Goal: Information Seeking & Learning: Learn about a topic

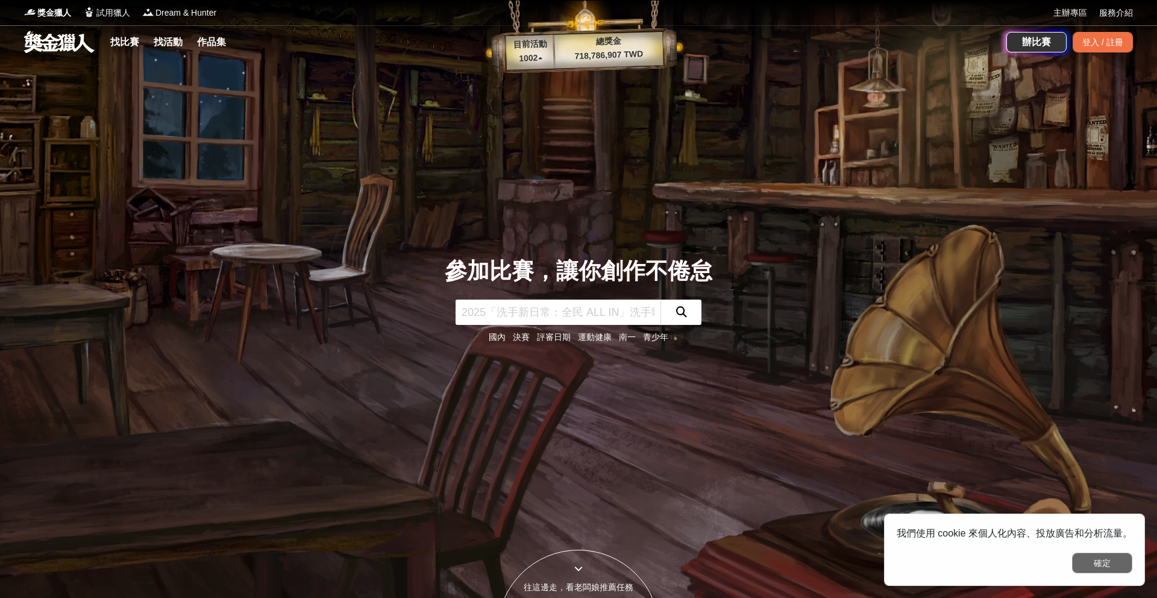
click at [1100, 568] on button "確定" at bounding box center [1102, 563] width 60 height 20
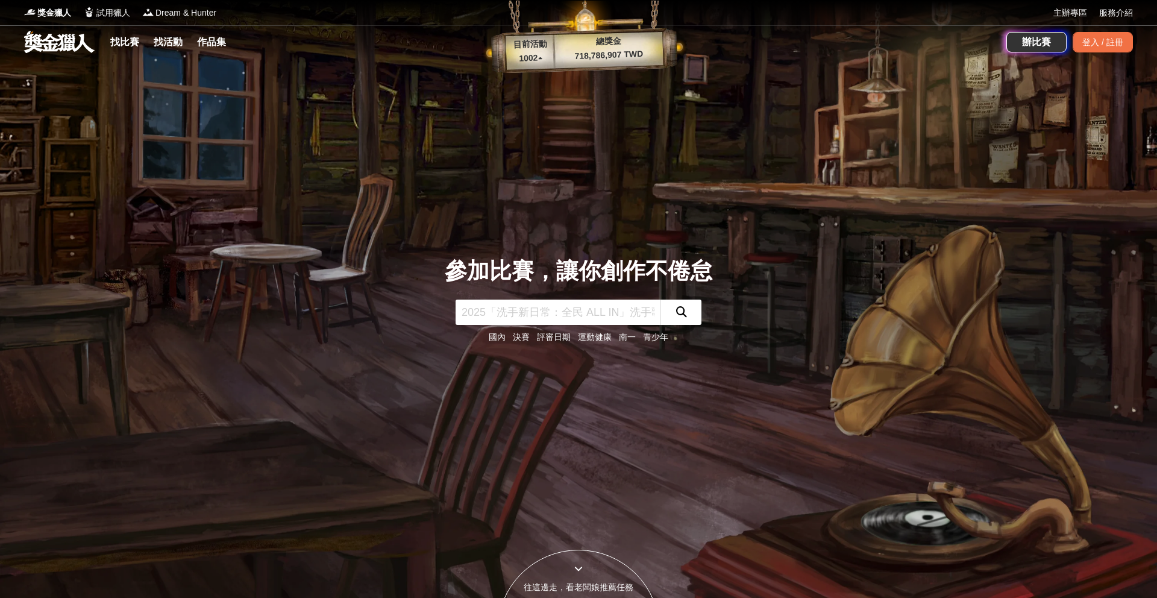
click at [679, 304] on button "submit" at bounding box center [680, 311] width 41 height 25
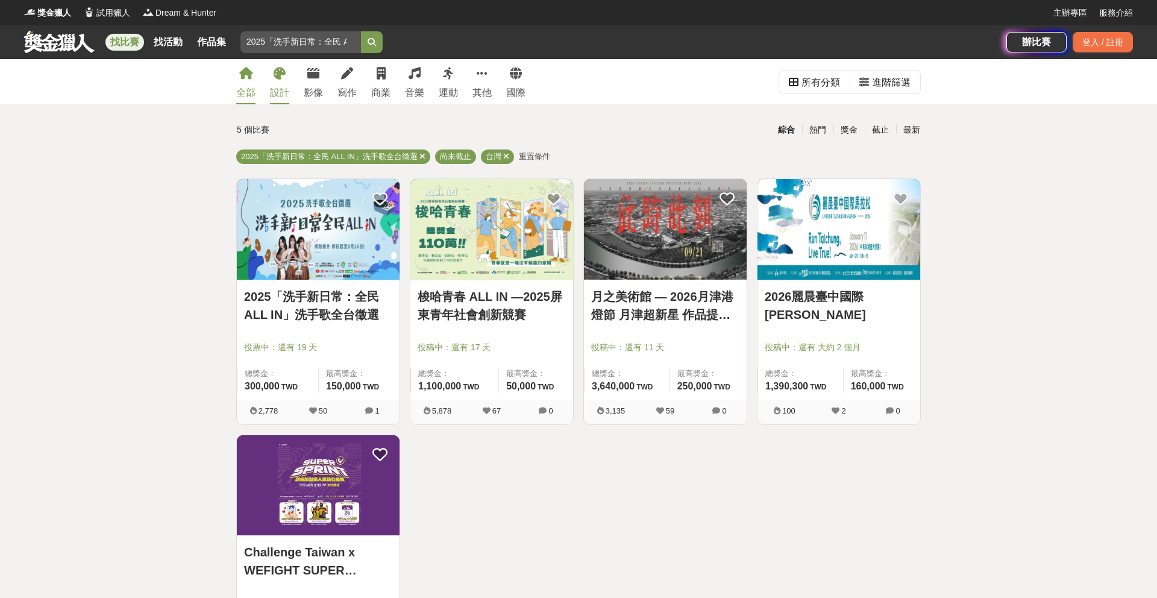
click at [276, 78] on icon at bounding box center [280, 73] width 12 height 12
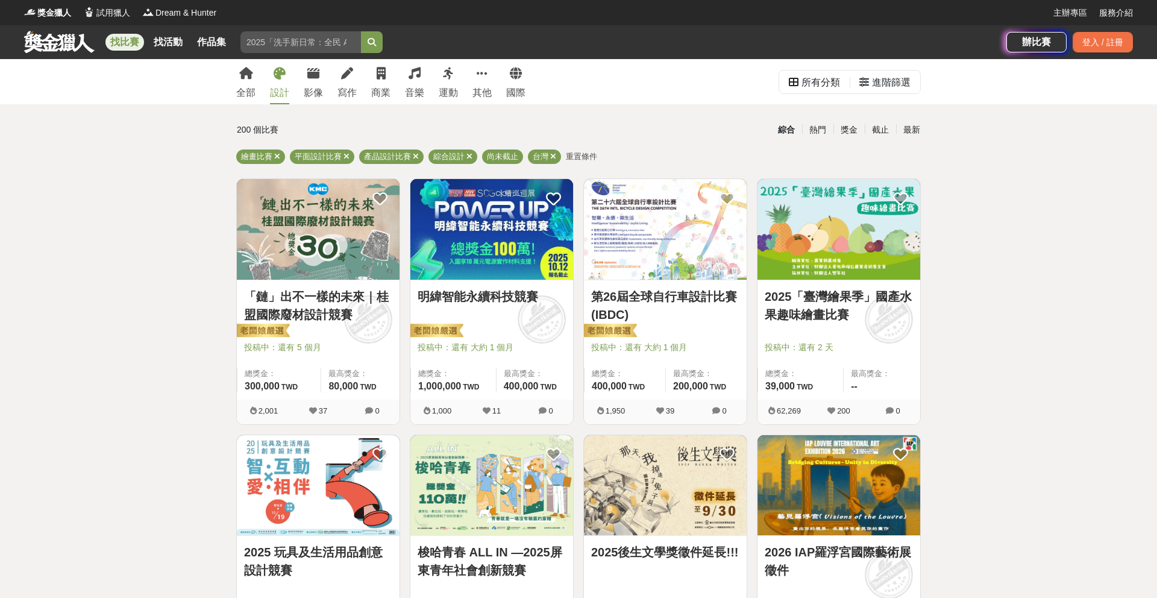
click at [792, 315] on link "2025「臺灣繪果季」國產水果趣味繪畫比賽" at bounding box center [839, 305] width 148 height 36
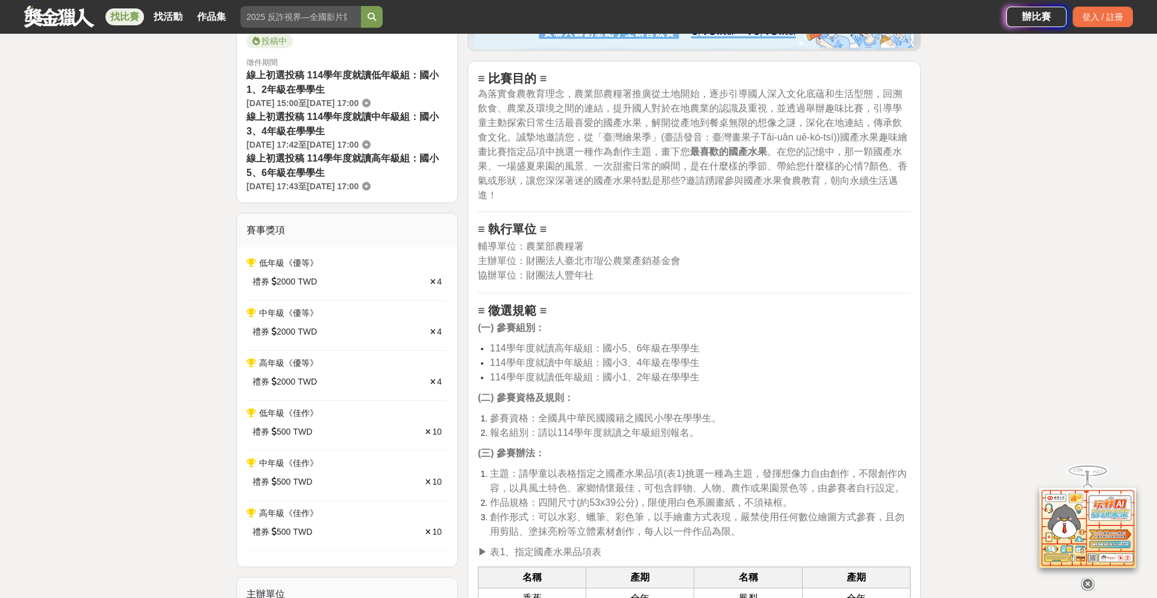
scroll to position [369, 0]
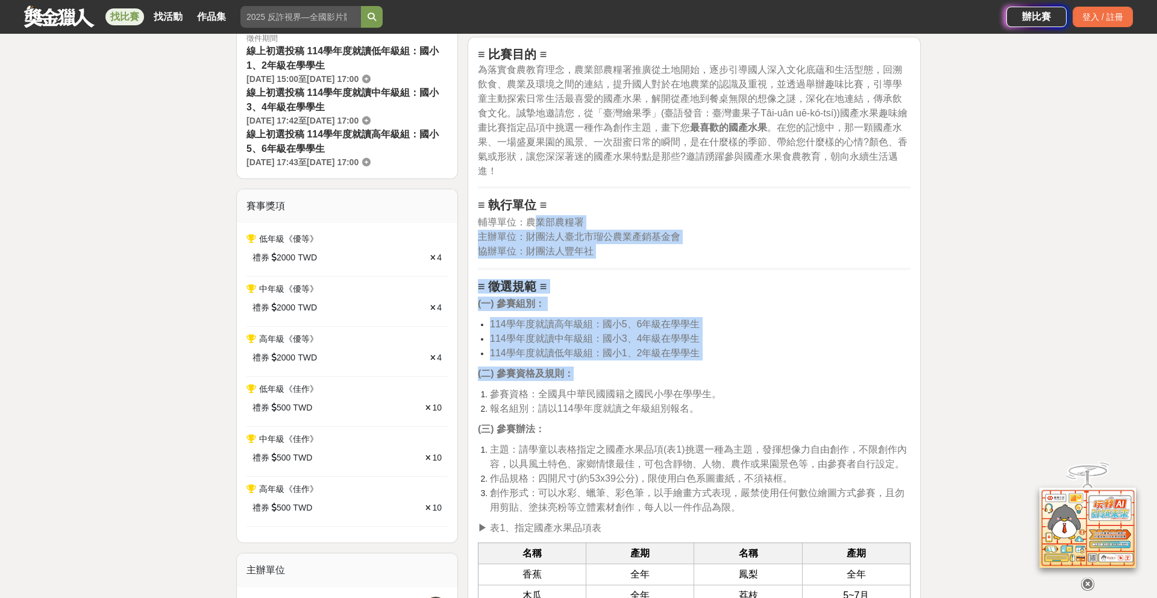
drag, startPoint x: 532, startPoint y: 224, endPoint x: 572, endPoint y: 374, distance: 156.0
click at [572, 374] on strong "(二) 參賽資格及規則：" at bounding box center [526, 373] width 96 height 10
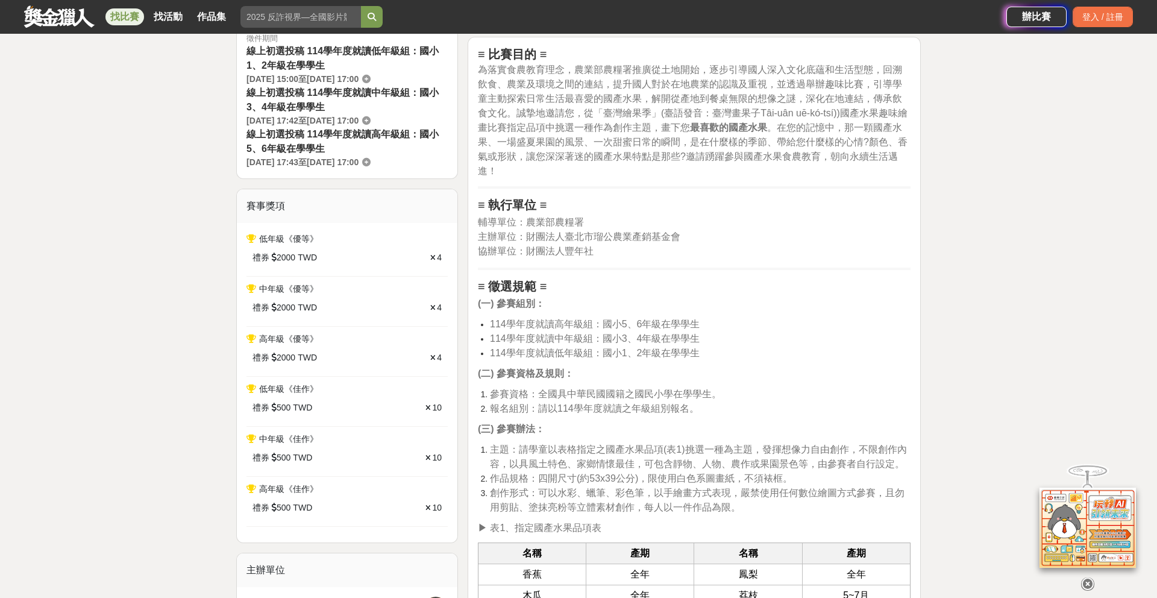
scroll to position [440, 0]
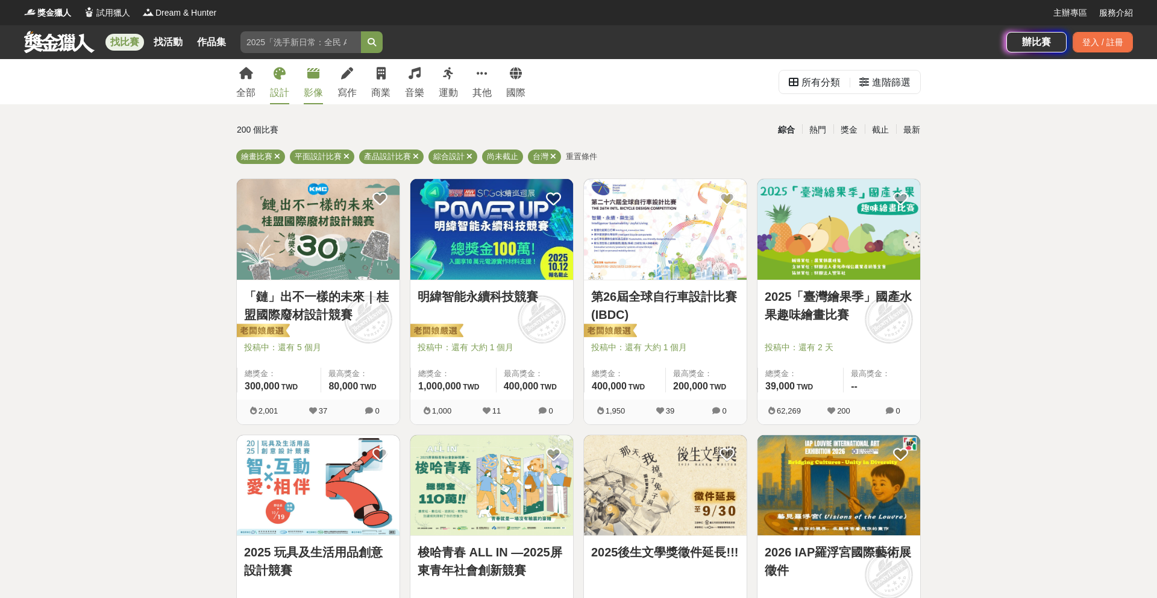
click at [319, 84] on link "影像" at bounding box center [313, 81] width 19 height 45
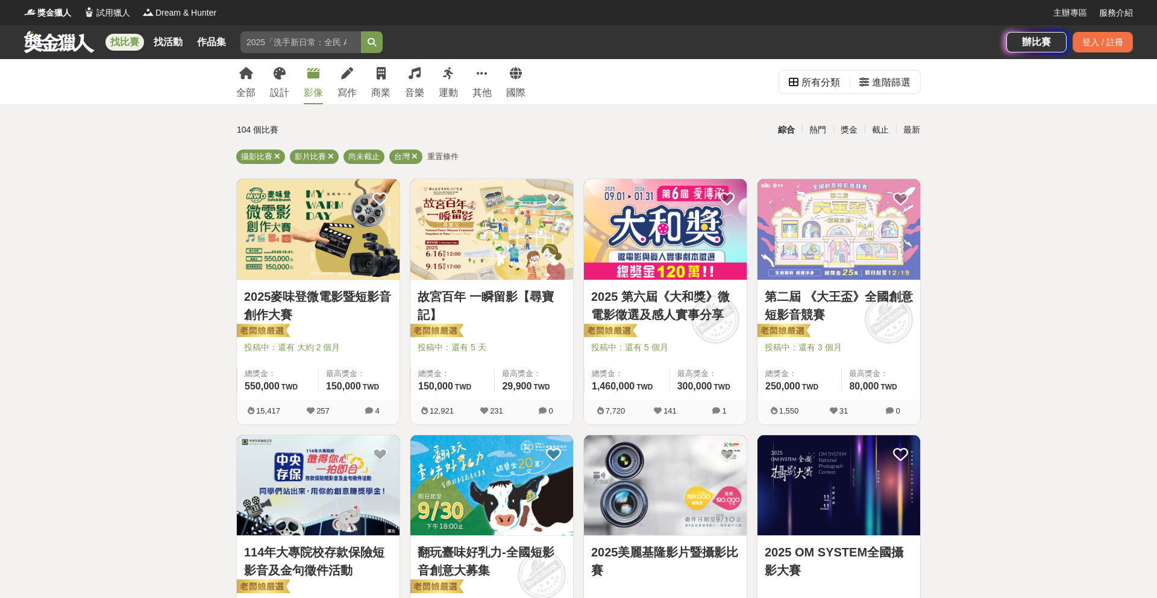
scroll to position [17, 0]
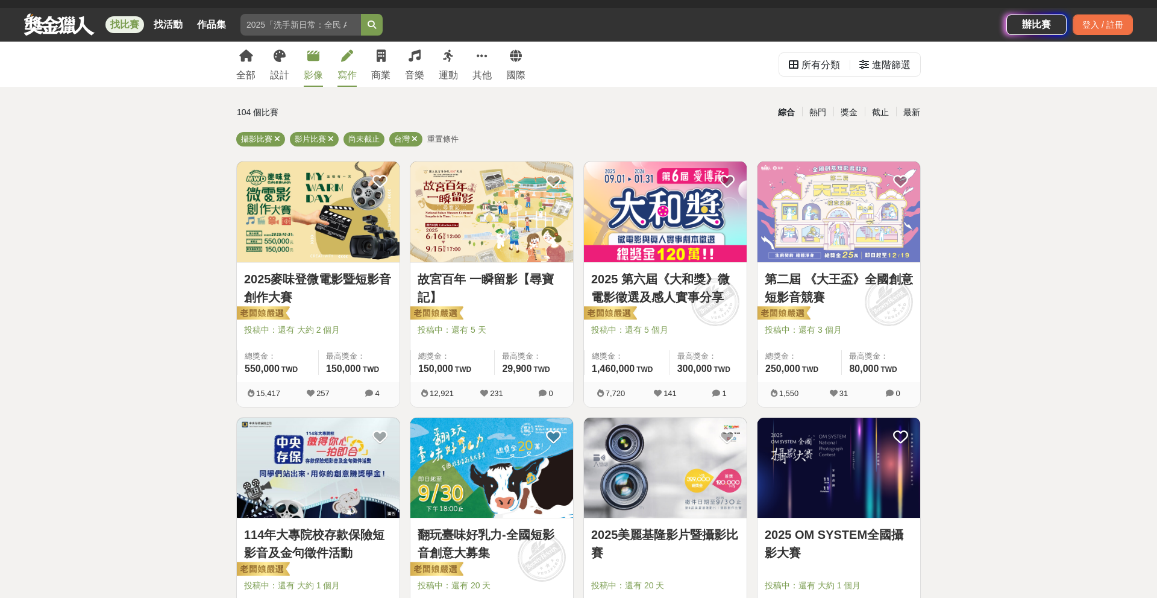
click at [347, 74] on div "寫作" at bounding box center [346, 75] width 19 height 14
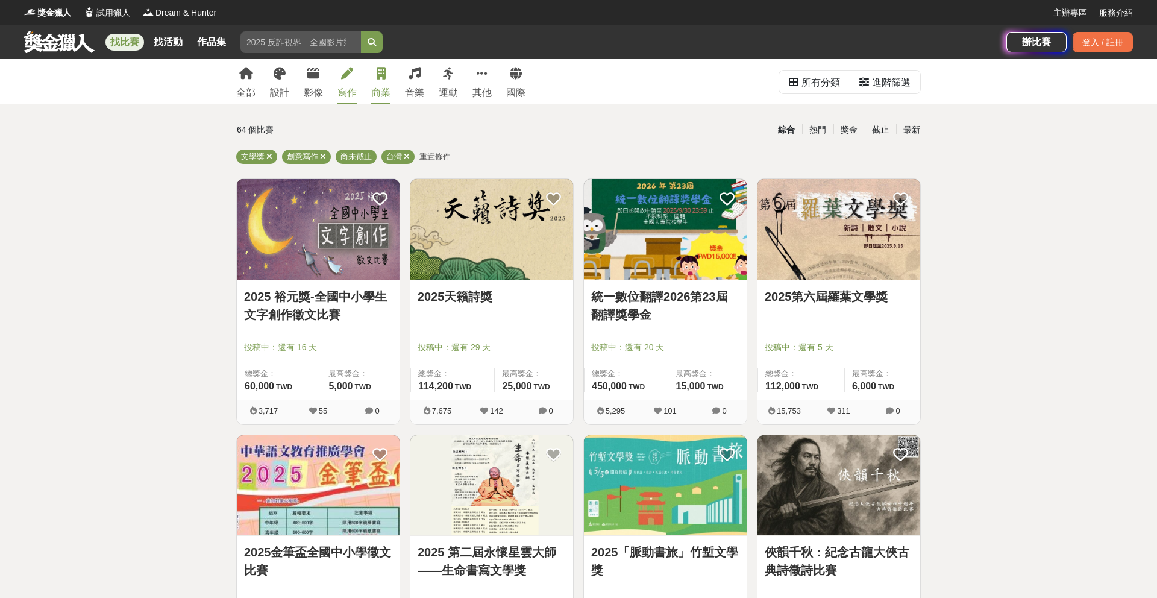
click at [387, 74] on link "商業" at bounding box center [380, 81] width 19 height 45
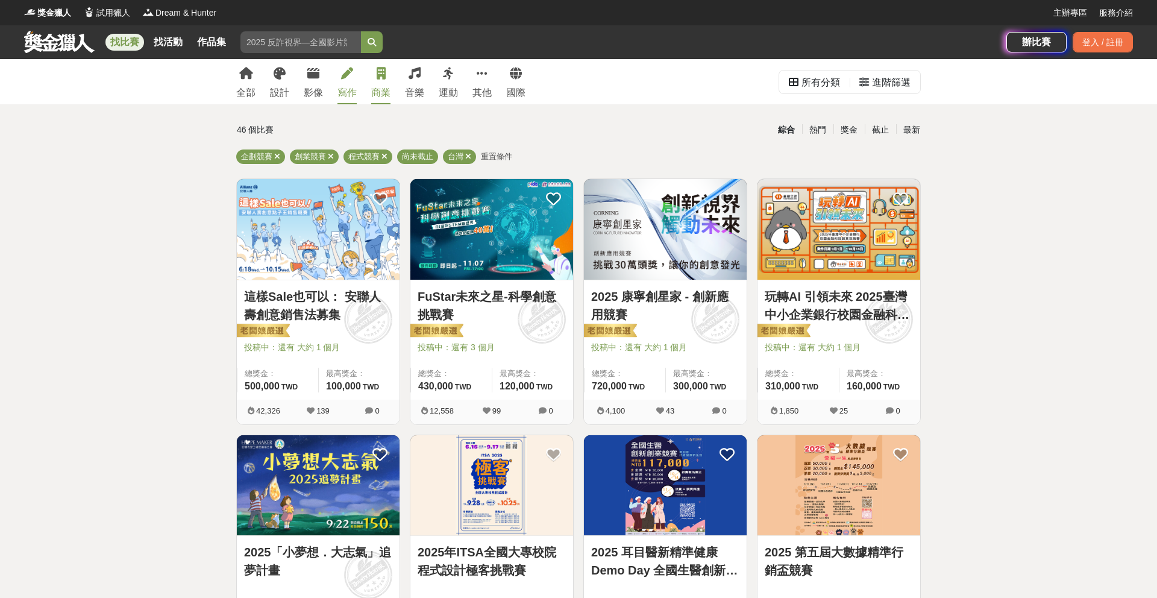
click at [355, 80] on link "寫作" at bounding box center [346, 81] width 19 height 45
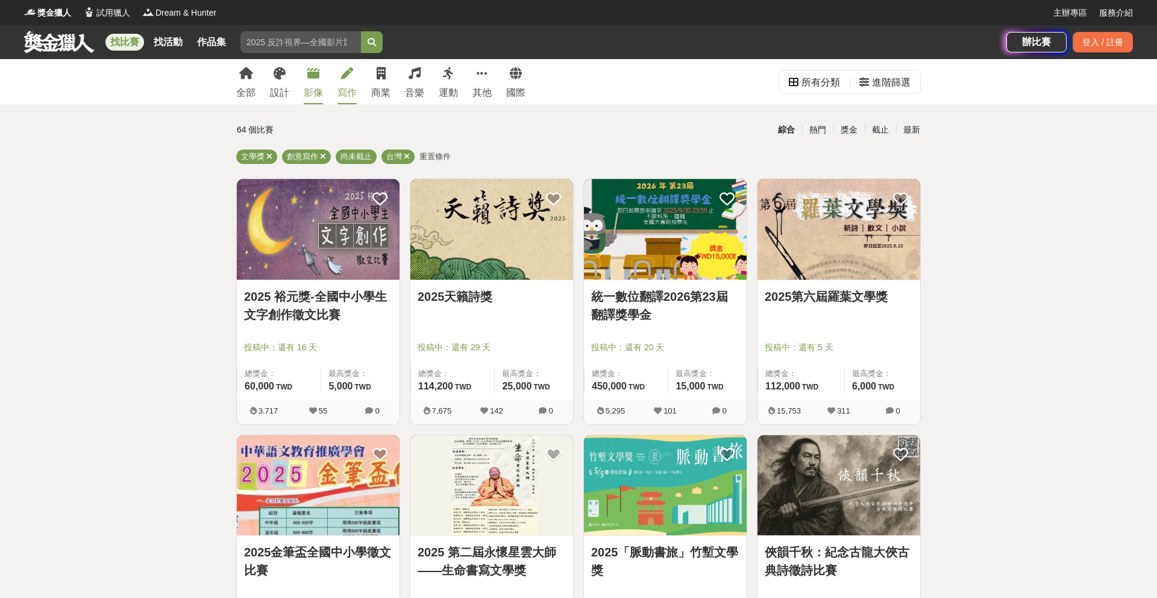
click at [304, 84] on link "影像" at bounding box center [313, 81] width 19 height 45
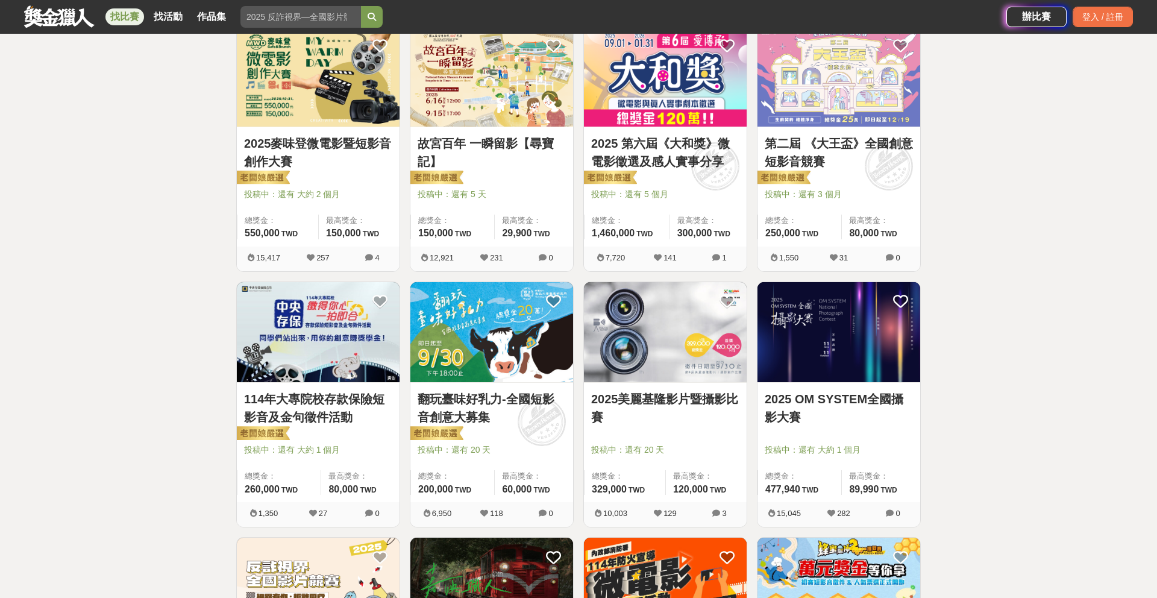
scroll to position [149, 0]
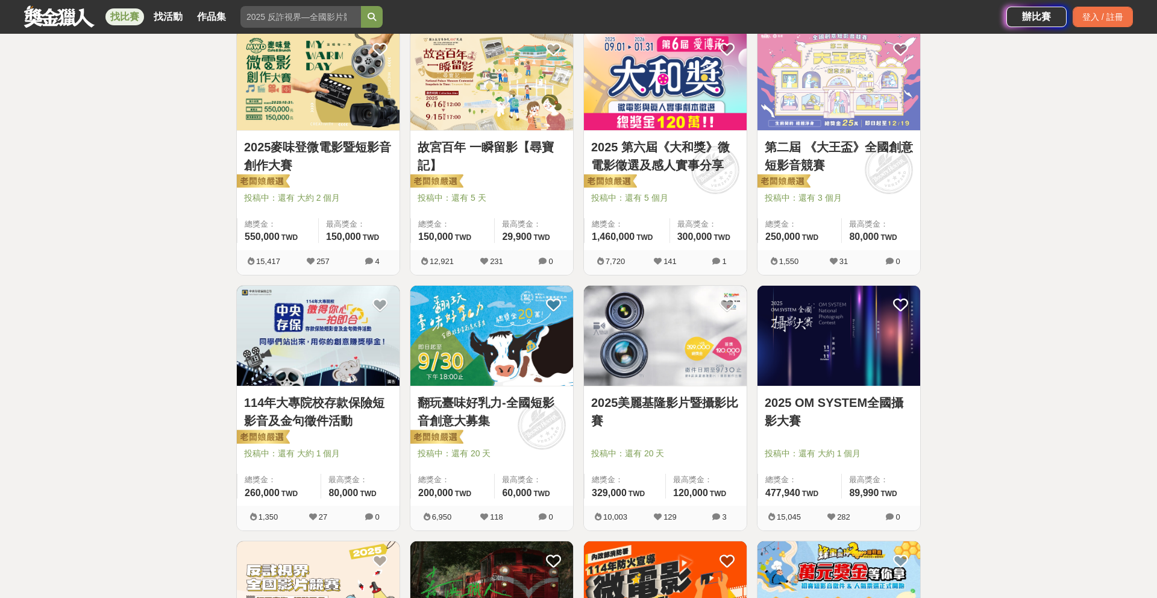
click at [807, 144] on link "第二屆 《大王盃》全國創意短影音競賽" at bounding box center [839, 156] width 148 height 36
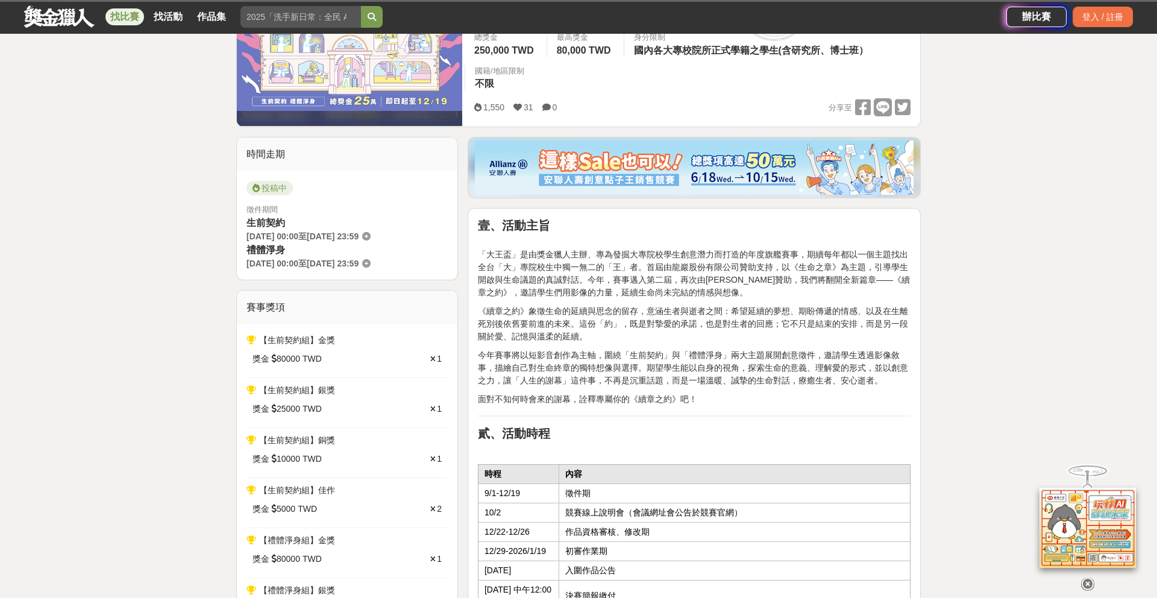
scroll to position [286, 0]
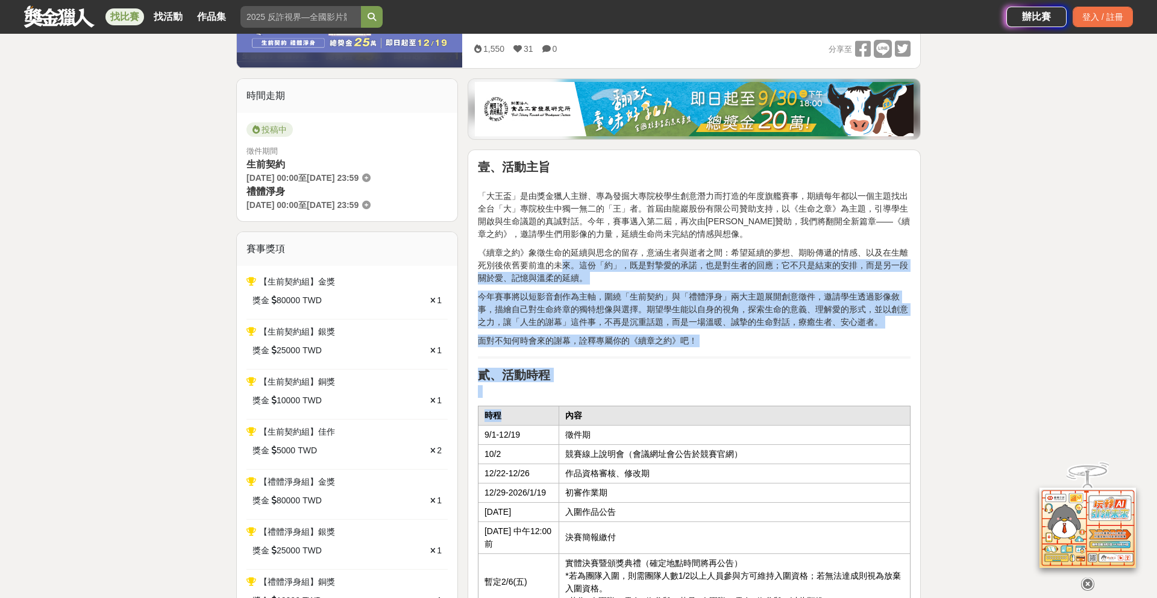
drag, startPoint x: 562, startPoint y: 260, endPoint x: 575, endPoint y: 421, distance: 161.4
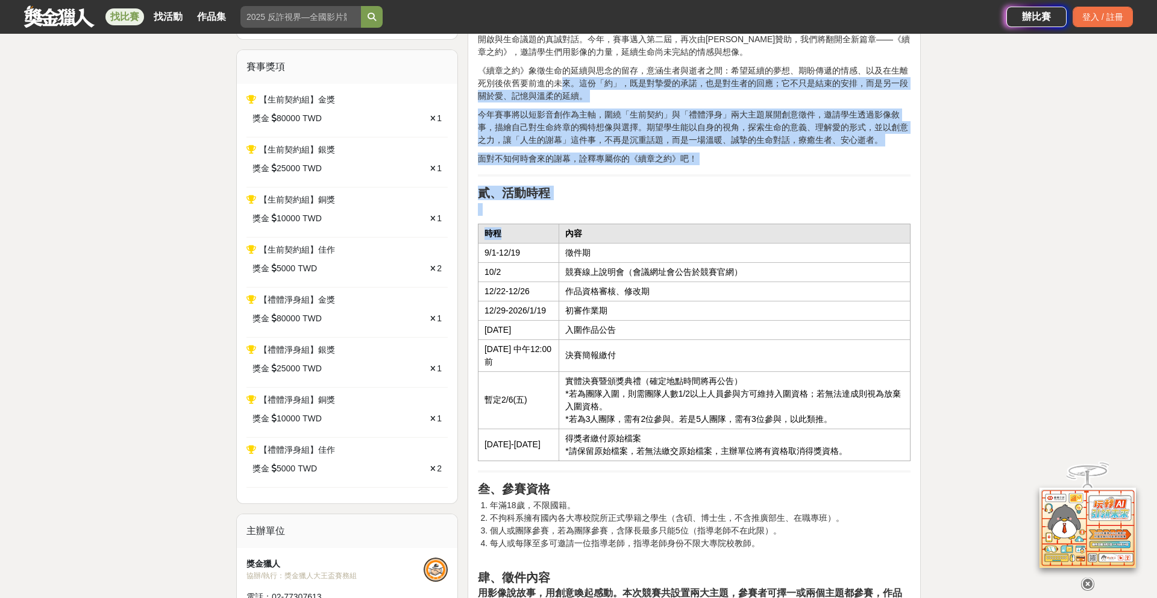
scroll to position [512, 0]
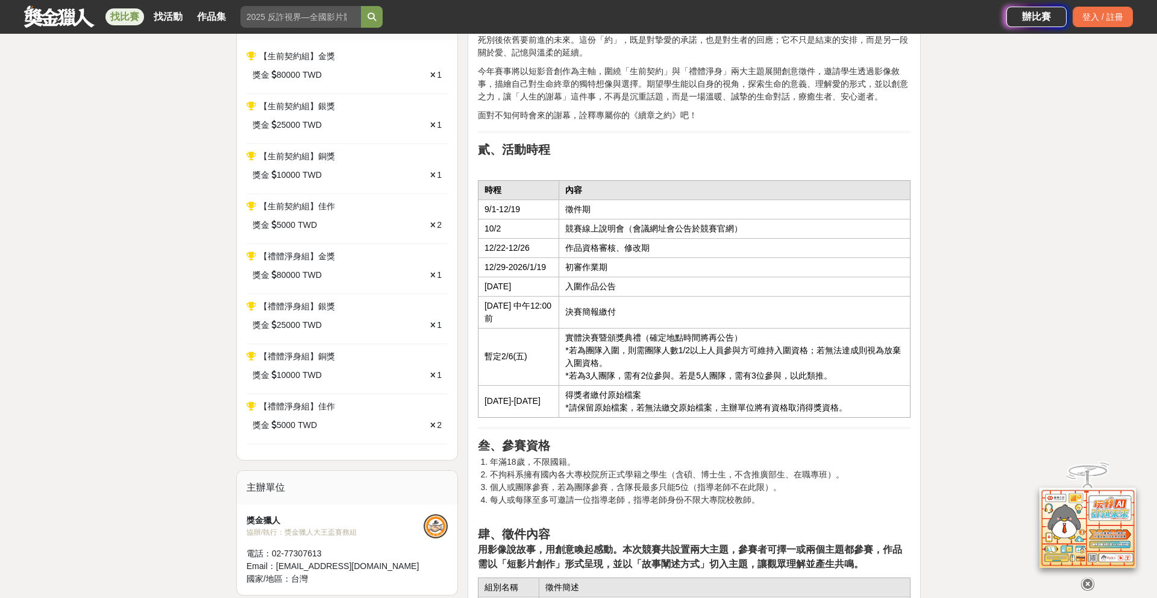
click at [574, 194] on strong "內容" at bounding box center [573, 190] width 17 height 10
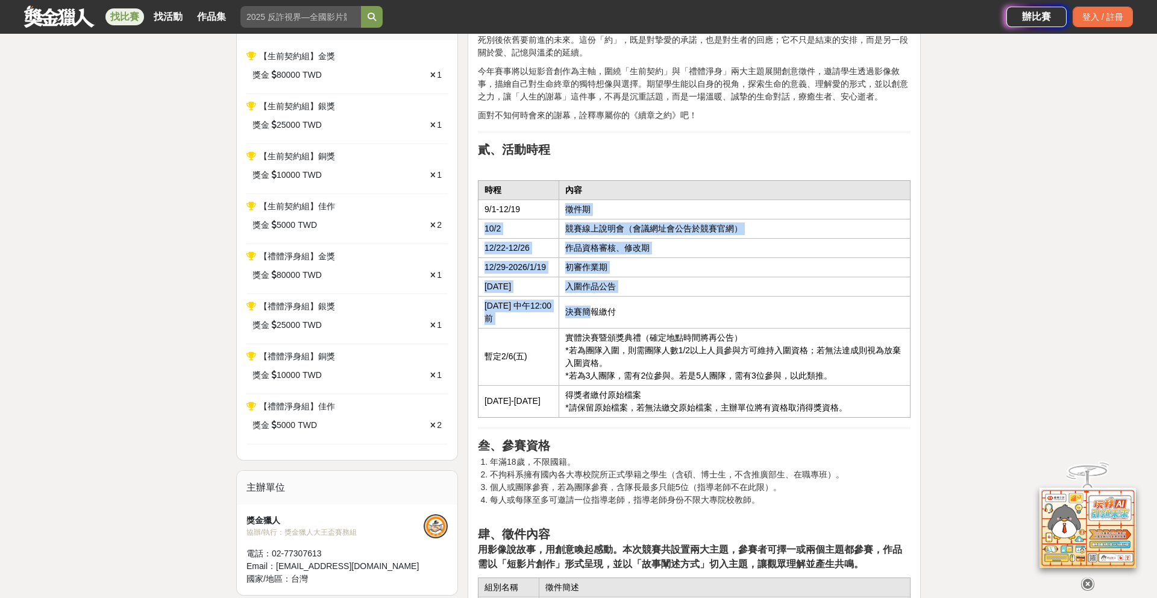
drag, startPoint x: 574, startPoint y: 207, endPoint x: 595, endPoint y: 315, distance: 110.6
click at [596, 315] on tbody "時程 內容 9/1-12/19 徵件期 10/2 競賽線上說明會（會議網址會公告於競賽官網） 12/22-12/26 作品資格審核、修改期 12/29-202…" at bounding box center [694, 298] width 432 height 237
click at [613, 283] on td "入圍作品公告" at bounding box center [734, 286] width 351 height 19
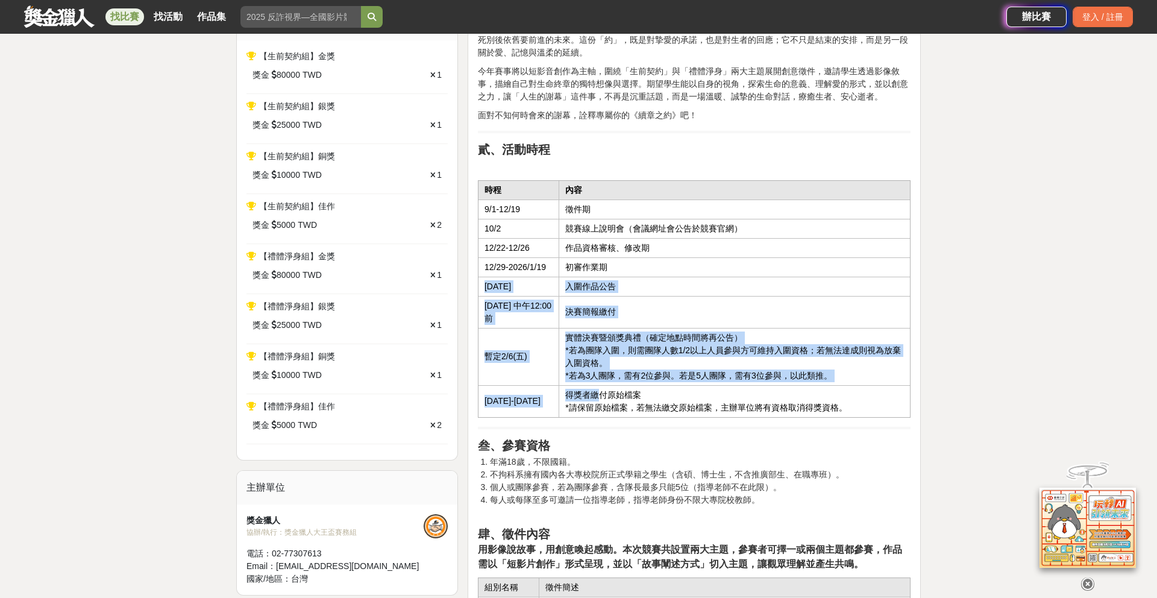
drag, startPoint x: 594, startPoint y: 276, endPoint x: 606, endPoint y: 393, distance: 118.1
click at [606, 394] on tbody "時程 內容 9/1-12/19 徵件期 10/2 競賽線上說明會（會議網址會公告於競賽官網） 12/22-12/26 作品資格審核、修改期 12/29-202…" at bounding box center [694, 298] width 432 height 237
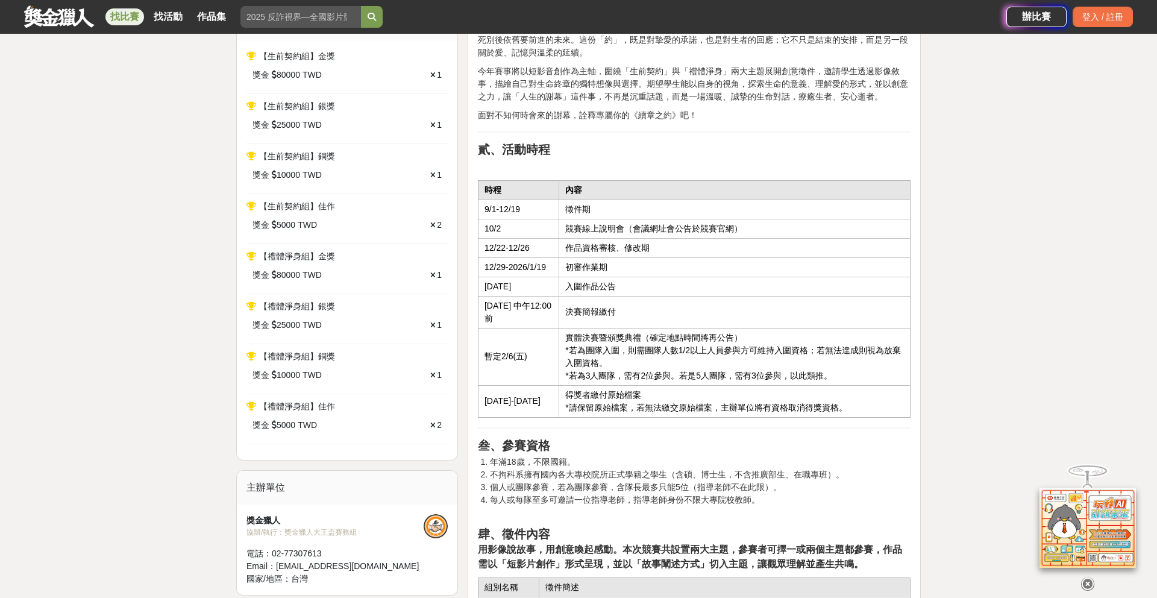
click at [613, 408] on td "得獎者繳付原始檔案 *請保留原始檔案，若無法繳交原始檔案，主辦單位將有資格取消得獎資格。" at bounding box center [734, 401] width 351 height 32
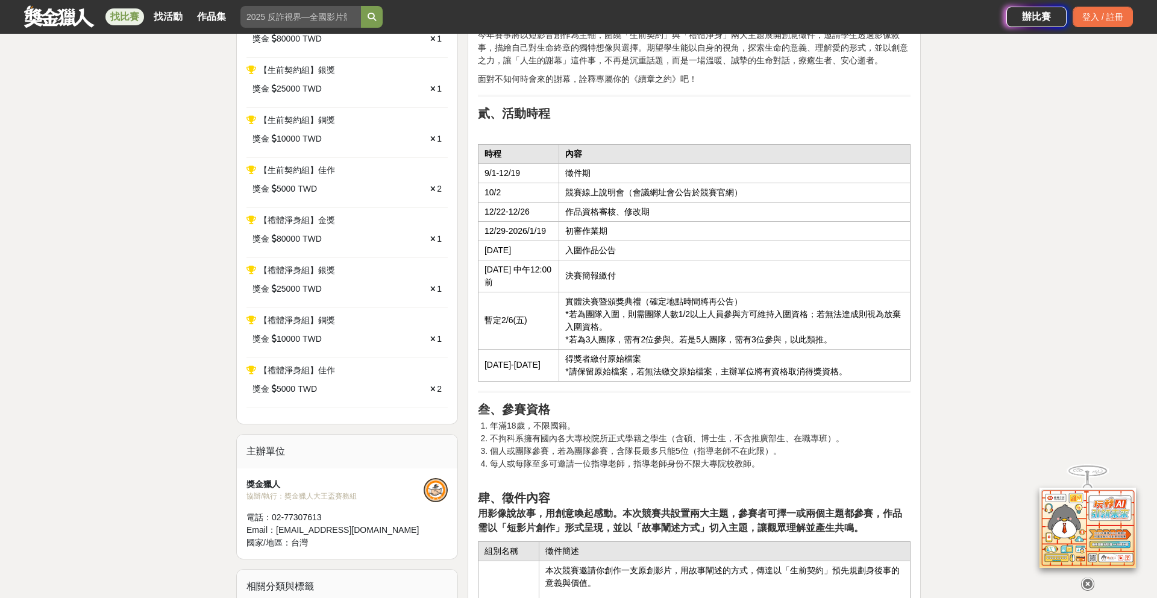
scroll to position [546, 0]
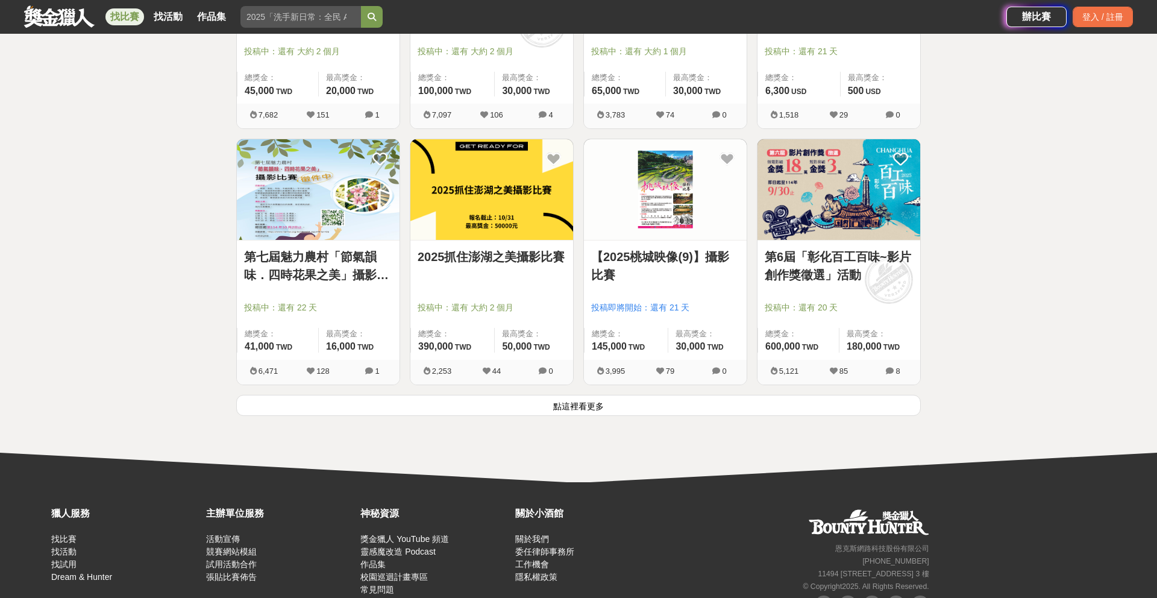
scroll to position [1341, 0]
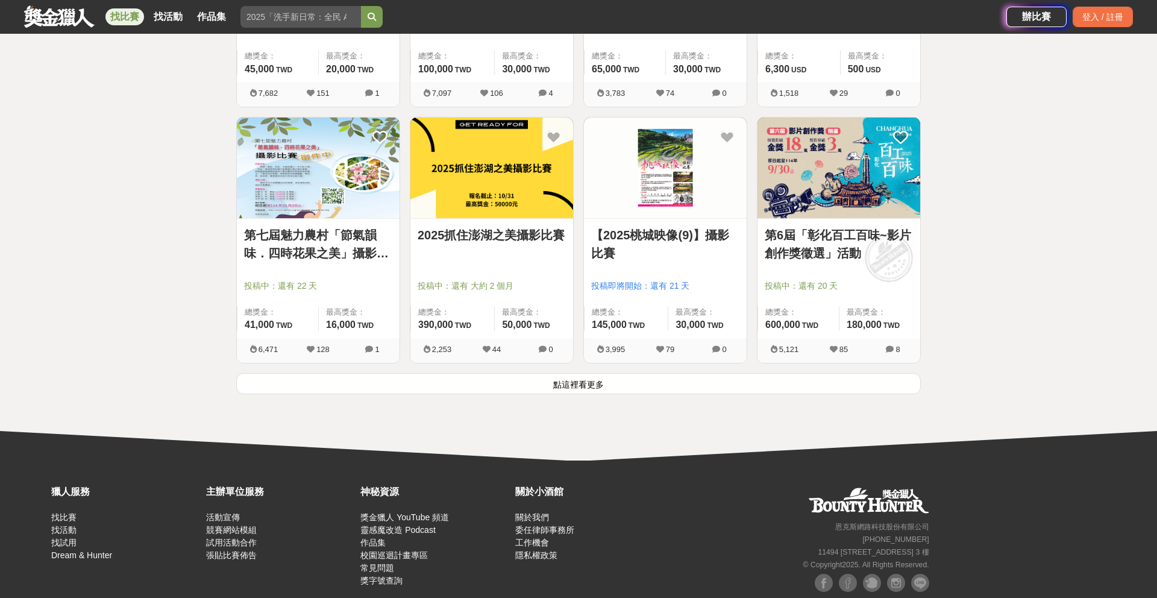
click at [560, 388] on button "點這裡看更多" at bounding box center [578, 383] width 685 height 21
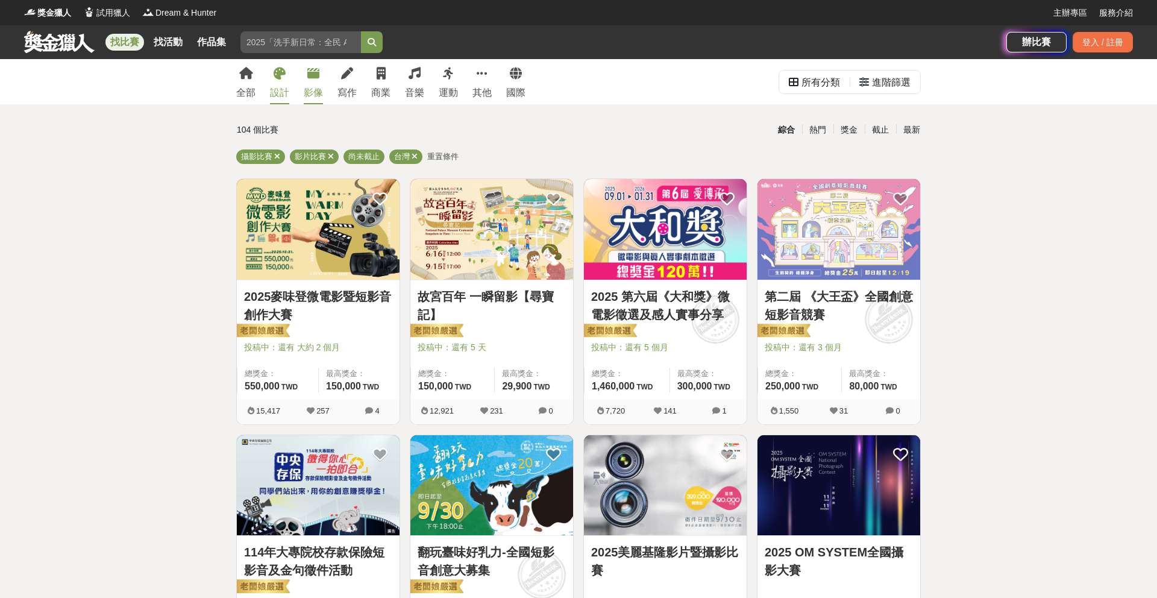
click at [280, 84] on link "設計" at bounding box center [279, 81] width 19 height 45
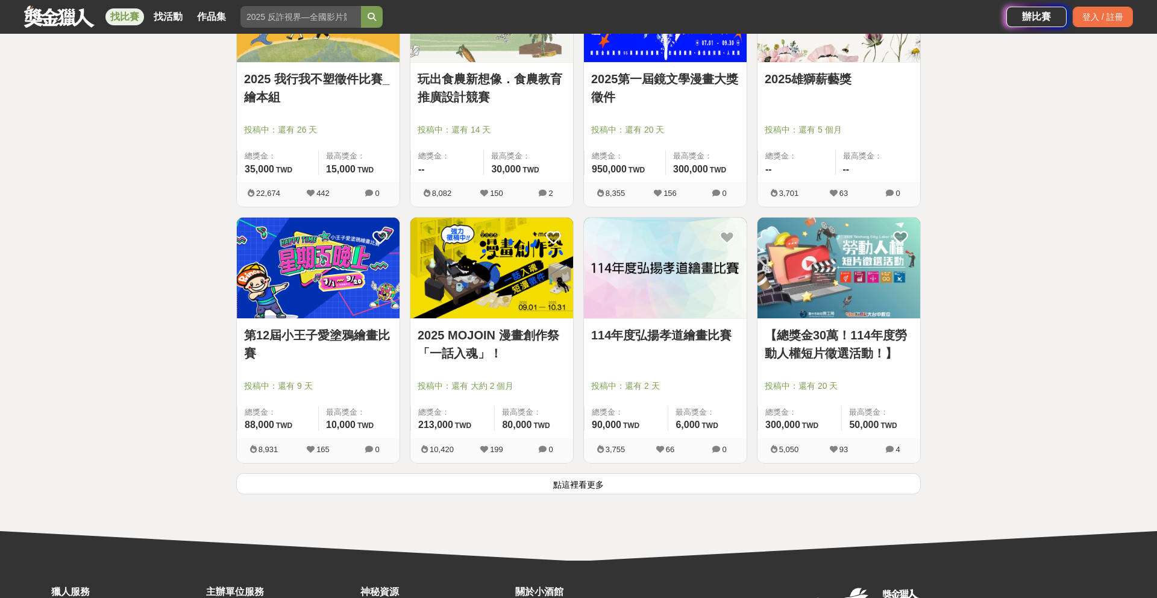
scroll to position [1272, 0]
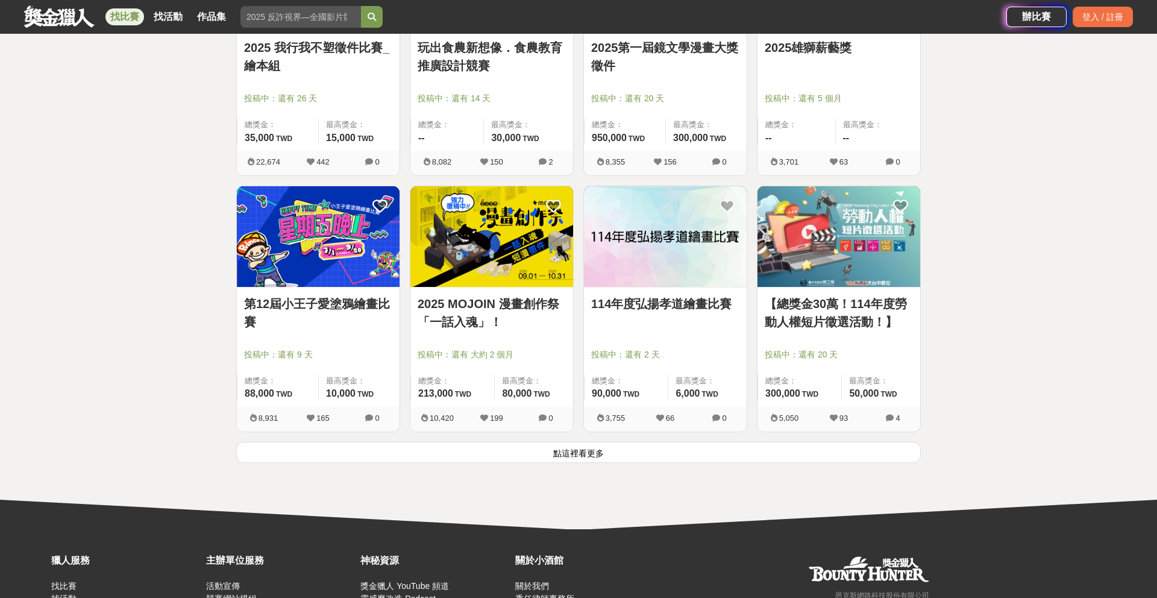
click at [456, 458] on button "點這裡看更多" at bounding box center [578, 452] width 685 height 21
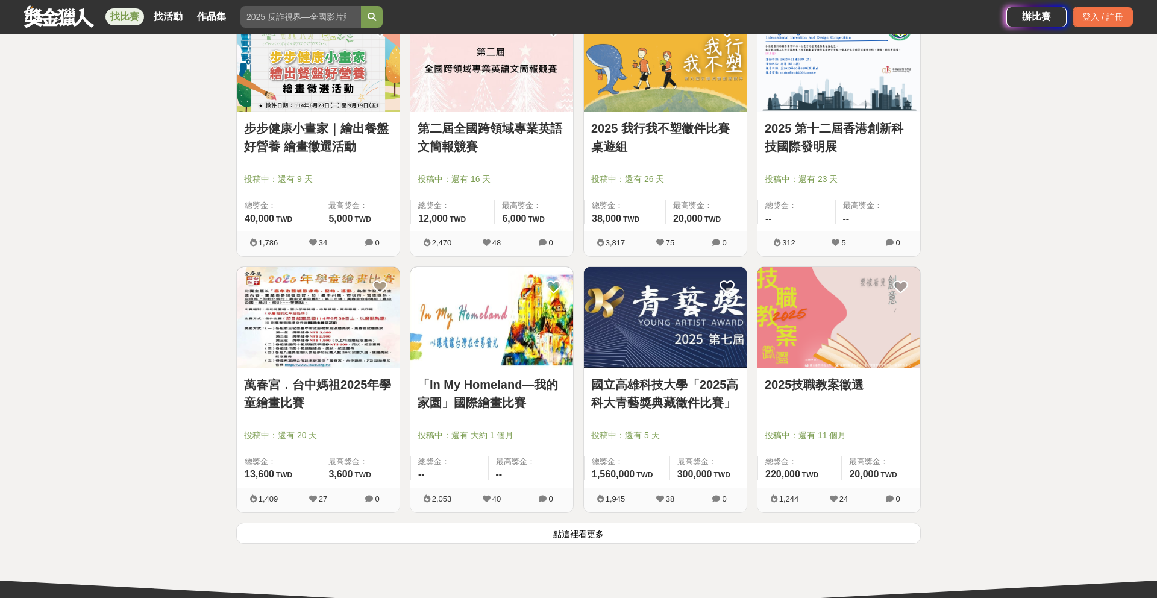
scroll to position [2819, 0]
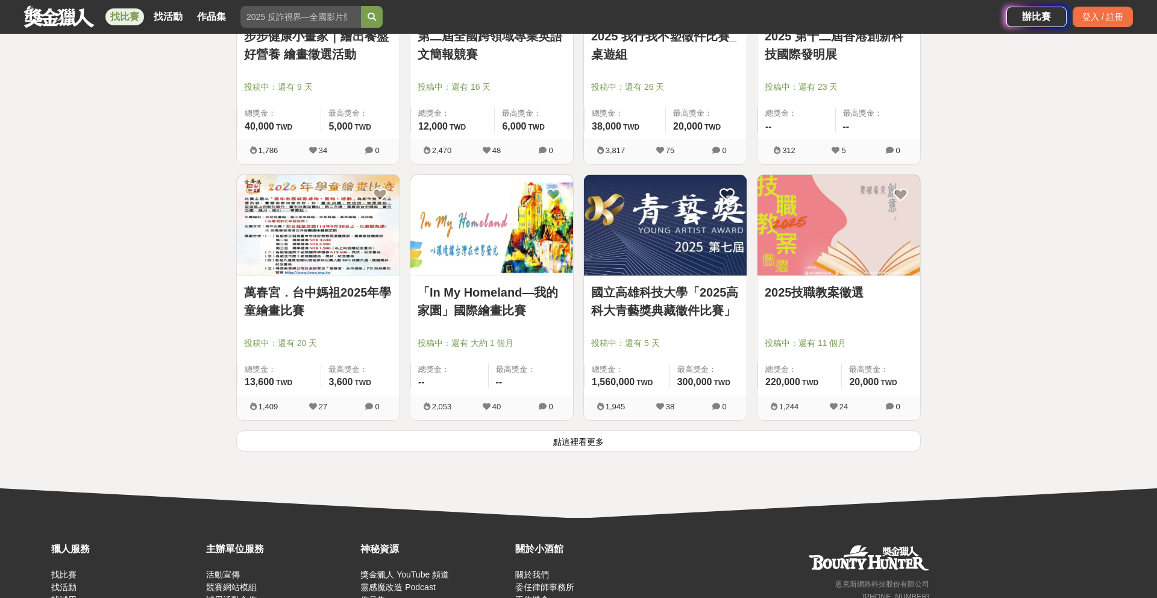
click at [631, 443] on button "點這裡看更多" at bounding box center [578, 440] width 685 height 21
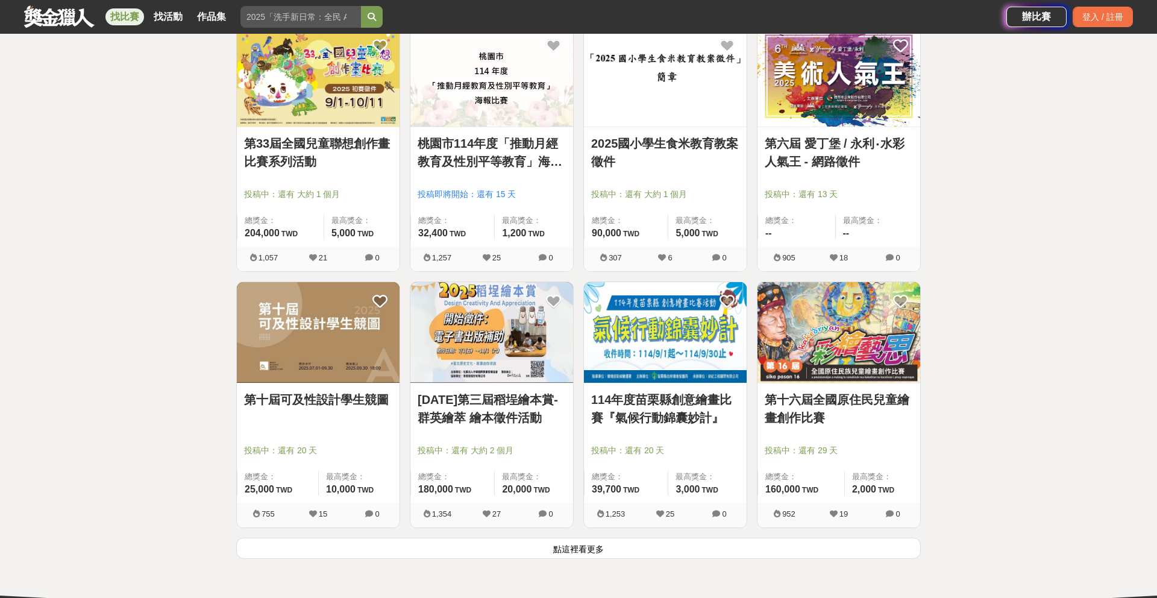
scroll to position [4296, 0]
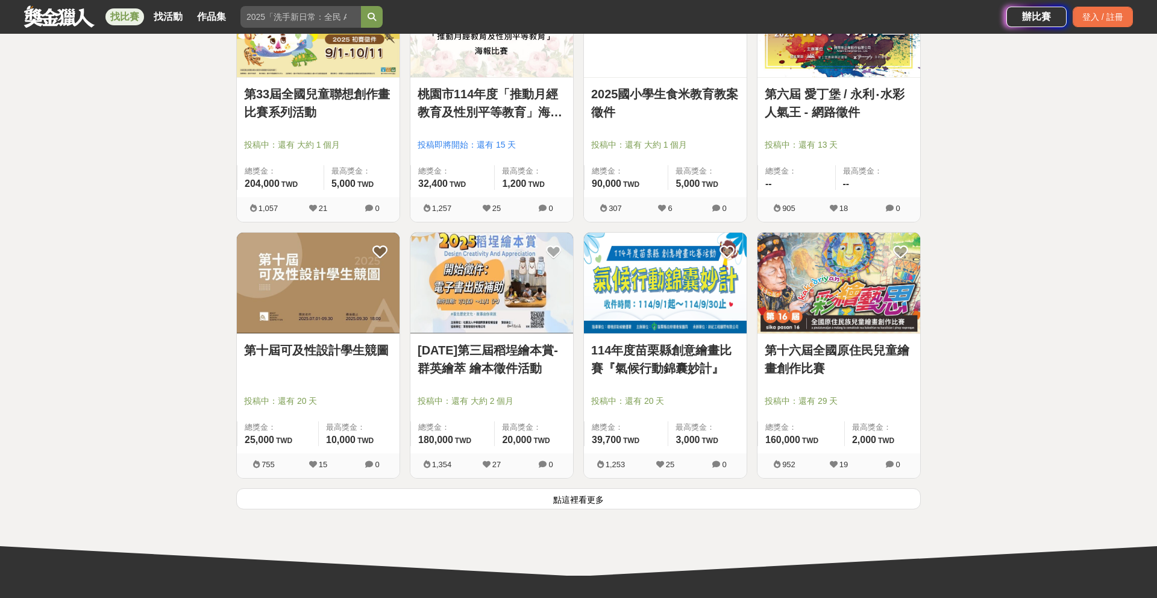
click at [489, 501] on button "點這裡看更多" at bounding box center [578, 498] width 685 height 21
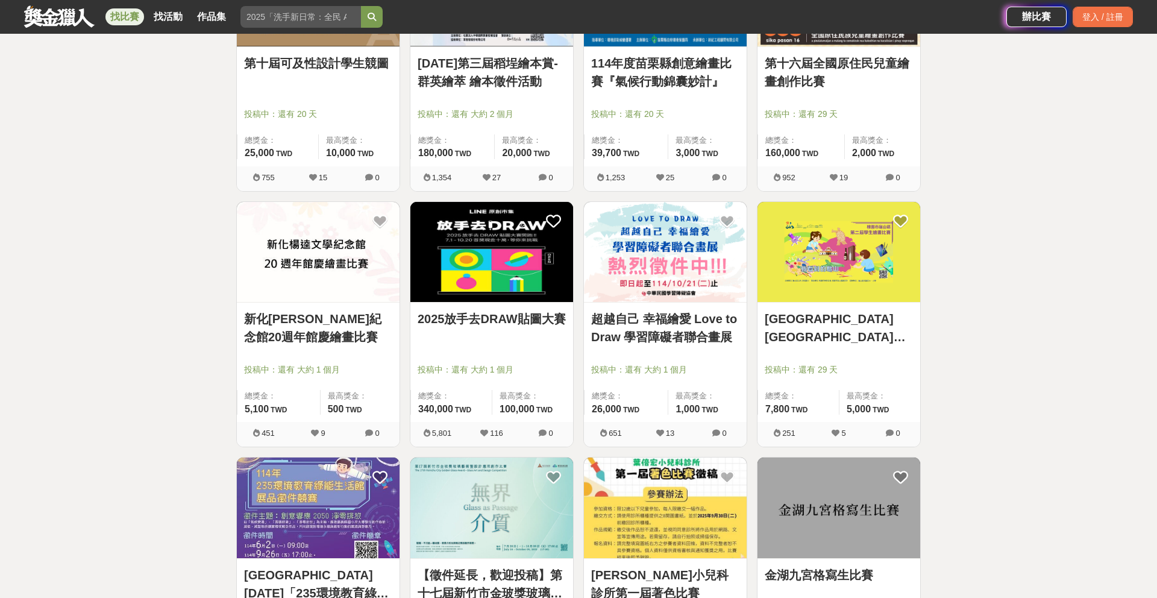
scroll to position [4582, 0]
click at [475, 322] on link "2025放手去DRAW貼圖大賽" at bounding box center [492, 319] width 148 height 18
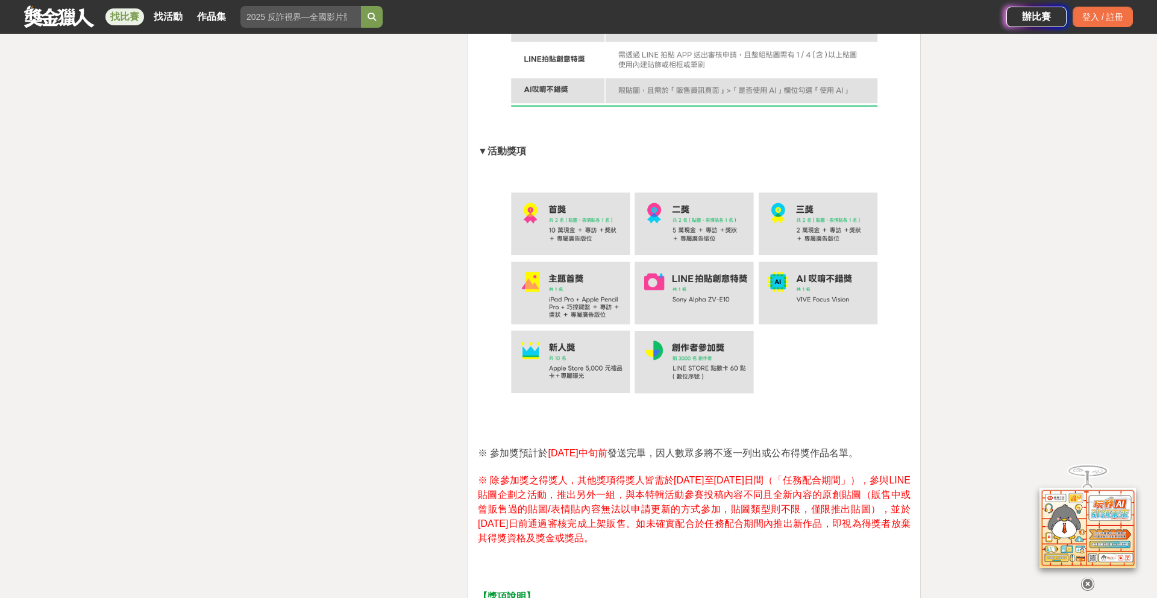
scroll to position [2438, 0]
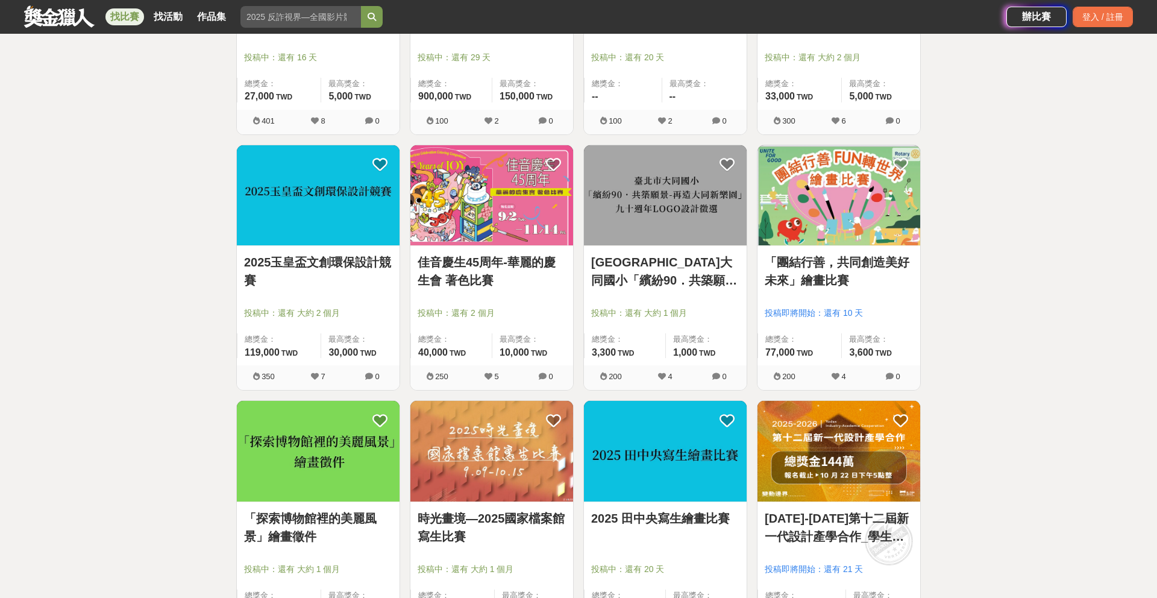
scroll to position [5268, 0]
